Goal: Find specific page/section

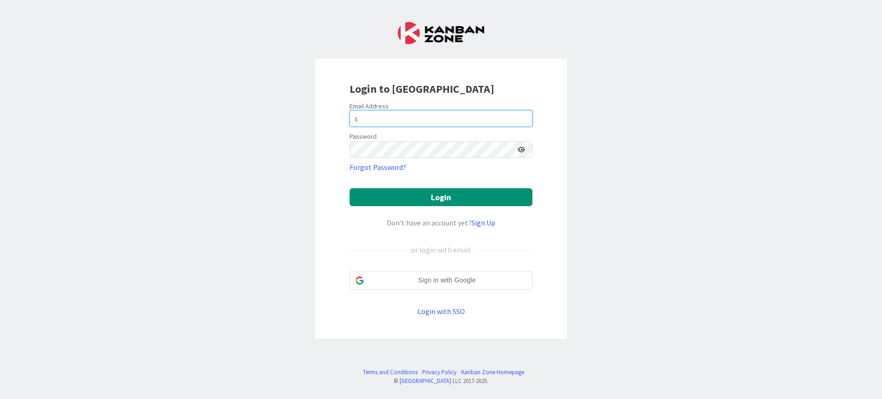
click at [422, 120] on input "s" at bounding box center [441, 118] width 183 height 17
type input "[EMAIL_ADDRESS][DOMAIN_NAME]"
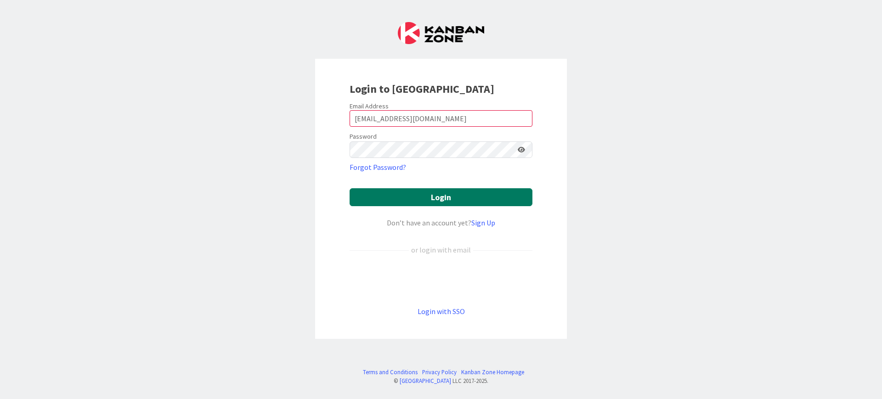
click at [427, 196] on button "Login" at bounding box center [441, 197] width 183 height 18
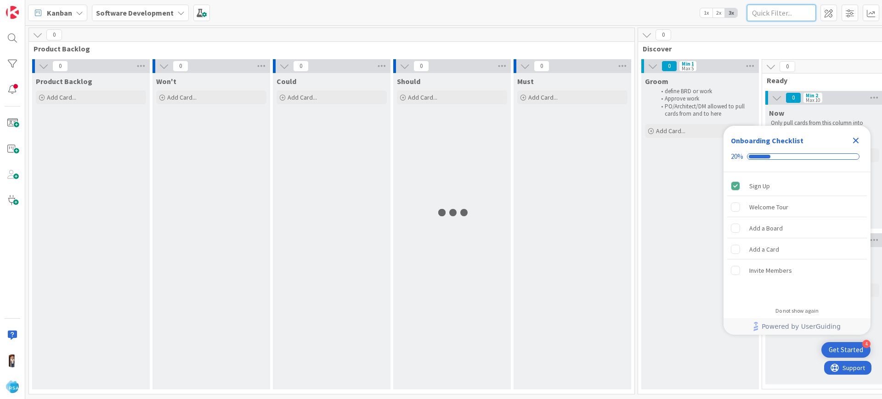
click at [769, 20] on input "text" at bounding box center [781, 13] width 69 height 17
type input "9050"
click at [857, 138] on icon "Close Checklist" at bounding box center [856, 141] width 6 height 6
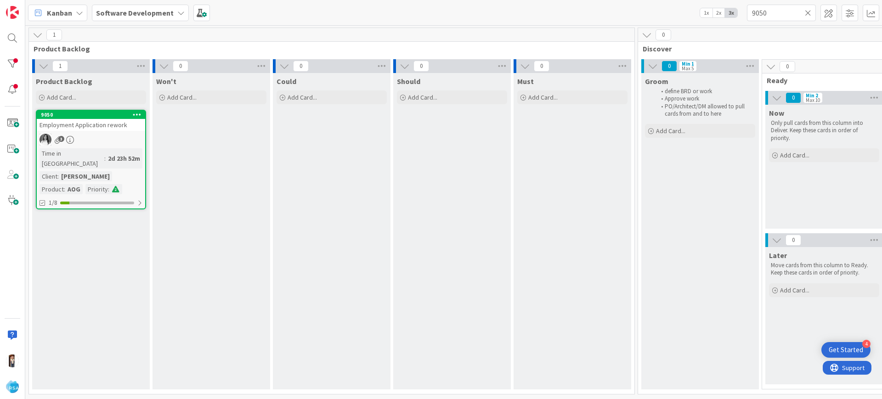
click at [86, 136] on div "3" at bounding box center [91, 140] width 108 height 12
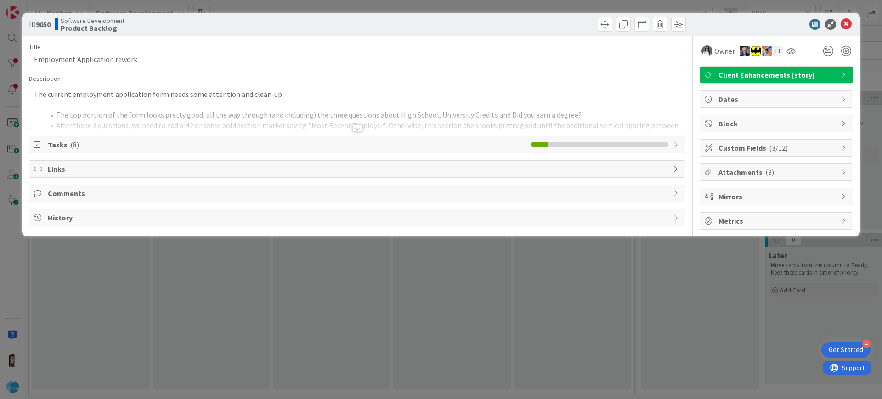
click at [678, 146] on icon at bounding box center [676, 144] width 7 height 7
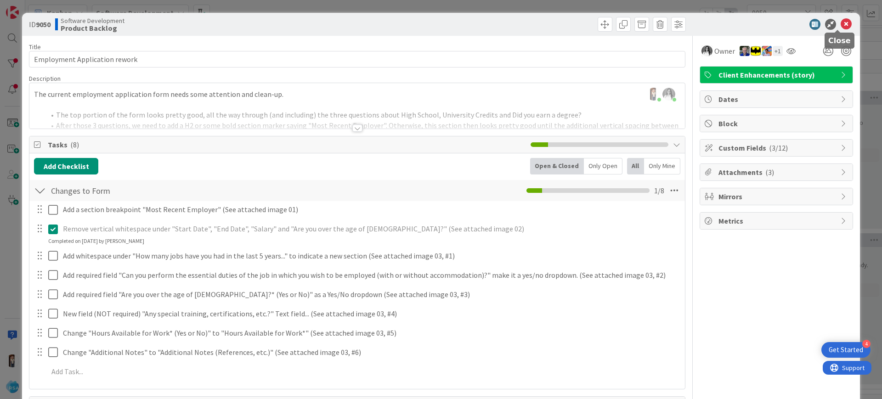
click at [841, 22] on icon at bounding box center [846, 24] width 11 height 11
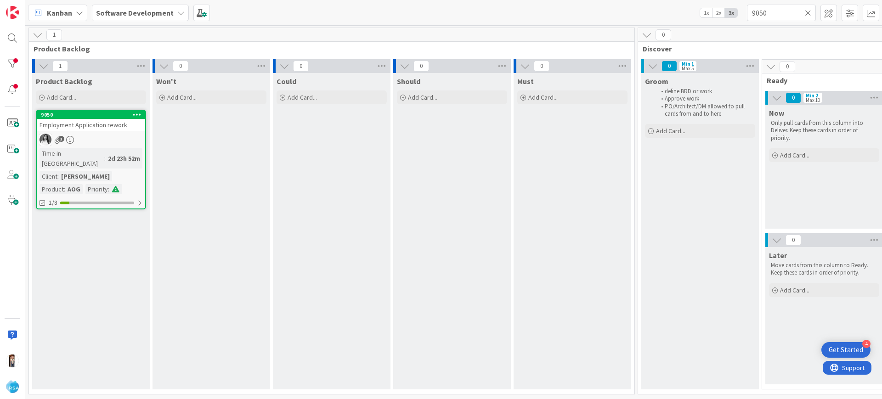
click at [480, 288] on div "Should Add Card..." at bounding box center [452, 231] width 118 height 317
